Goal: Check status: Check status

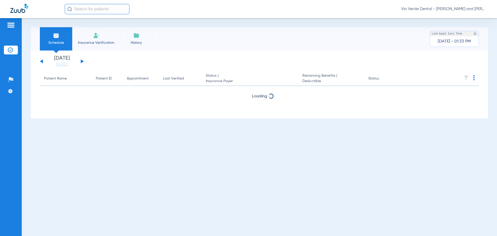
click at [81, 62] on button at bounding box center [82, 61] width 3 height 4
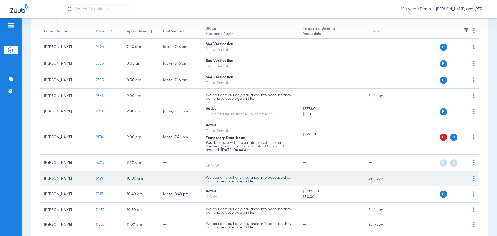
scroll to position [52, 0]
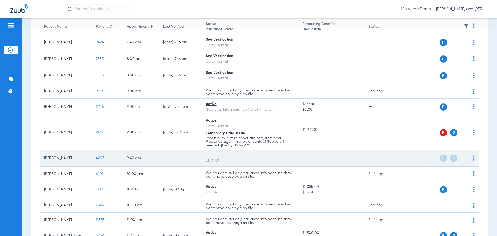
click at [99, 158] on span "4203" at bounding box center [100, 158] width 8 height 4
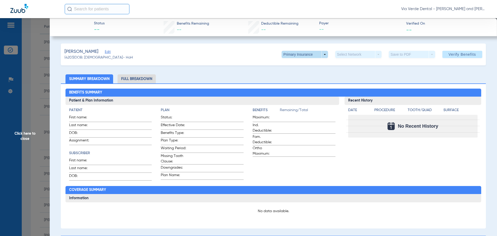
click at [320, 53] on span at bounding box center [305, 54] width 46 height 7
click at [313, 74] on span "Secondary Insurance" at bounding box center [299, 75] width 34 height 4
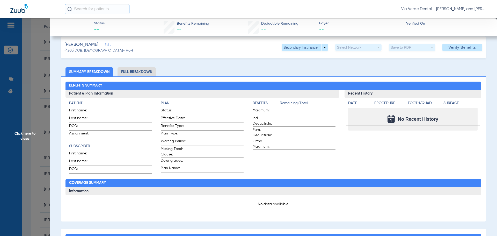
scroll to position [0, 0]
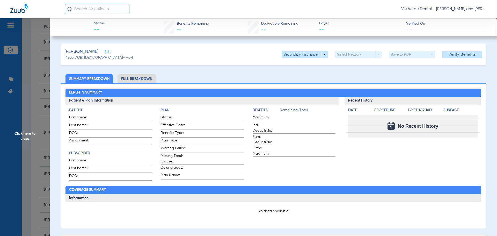
click at [131, 79] on li "Full Breakdown" at bounding box center [137, 78] width 38 height 9
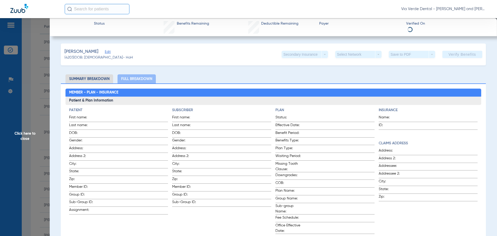
click at [320, 55] on div "Secondary Insurance arrow_drop_down" at bounding box center [305, 54] width 46 height 7
click at [220, 62] on div "[PERSON_NAME] (4203) DOB: [DEMOGRAPHIC_DATA] - HoH Secondary Insurance arrow_dr…" at bounding box center [273, 55] width 425 height 22
click at [99, 77] on li "Summary Breakdown" at bounding box center [90, 78] width 48 height 9
drag, startPoint x: 130, startPoint y: 66, endPoint x: 38, endPoint y: 75, distance: 92.4
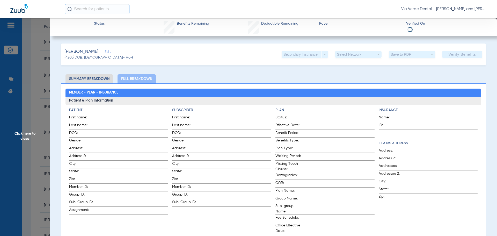
click at [37, 76] on span "Click here to close" at bounding box center [25, 136] width 50 height 236
